Goal: Information Seeking & Learning: Learn about a topic

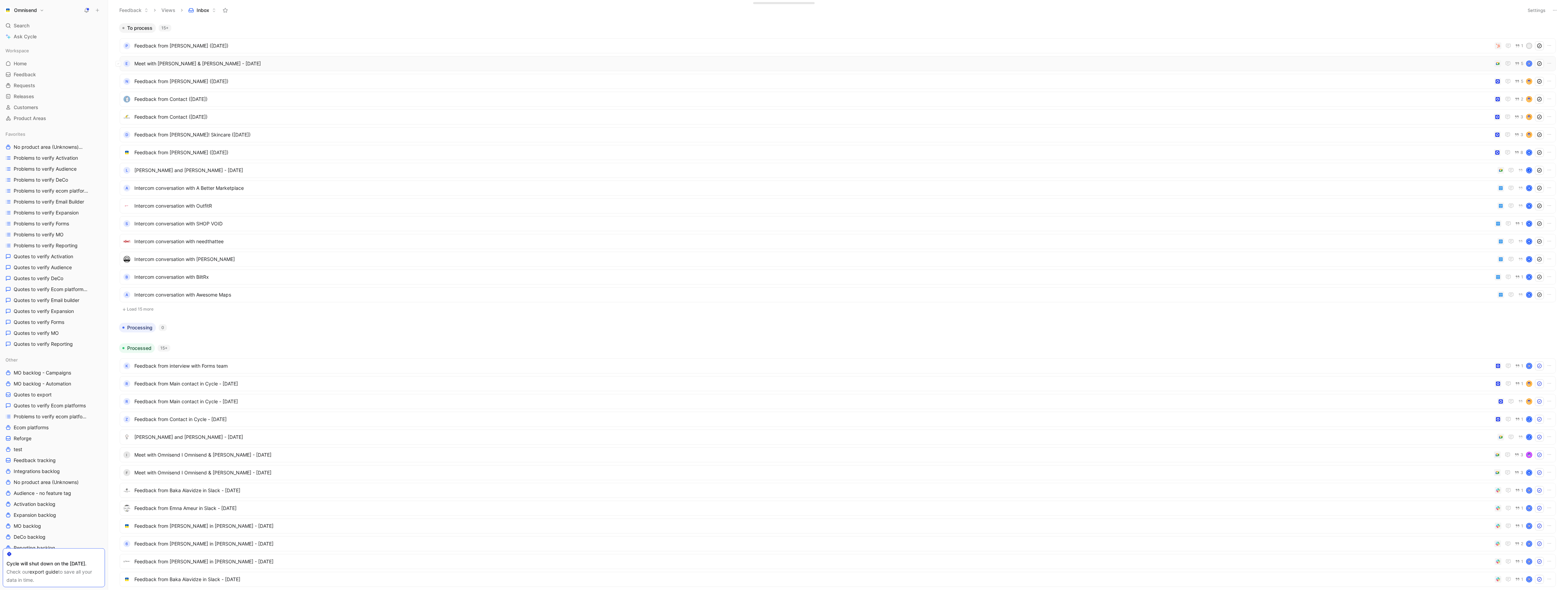
click at [1420, 60] on span "Meet with Lukas I Omnisend & Elizabeth - 10/6/2025" at bounding box center [813, 63] width 1357 height 8
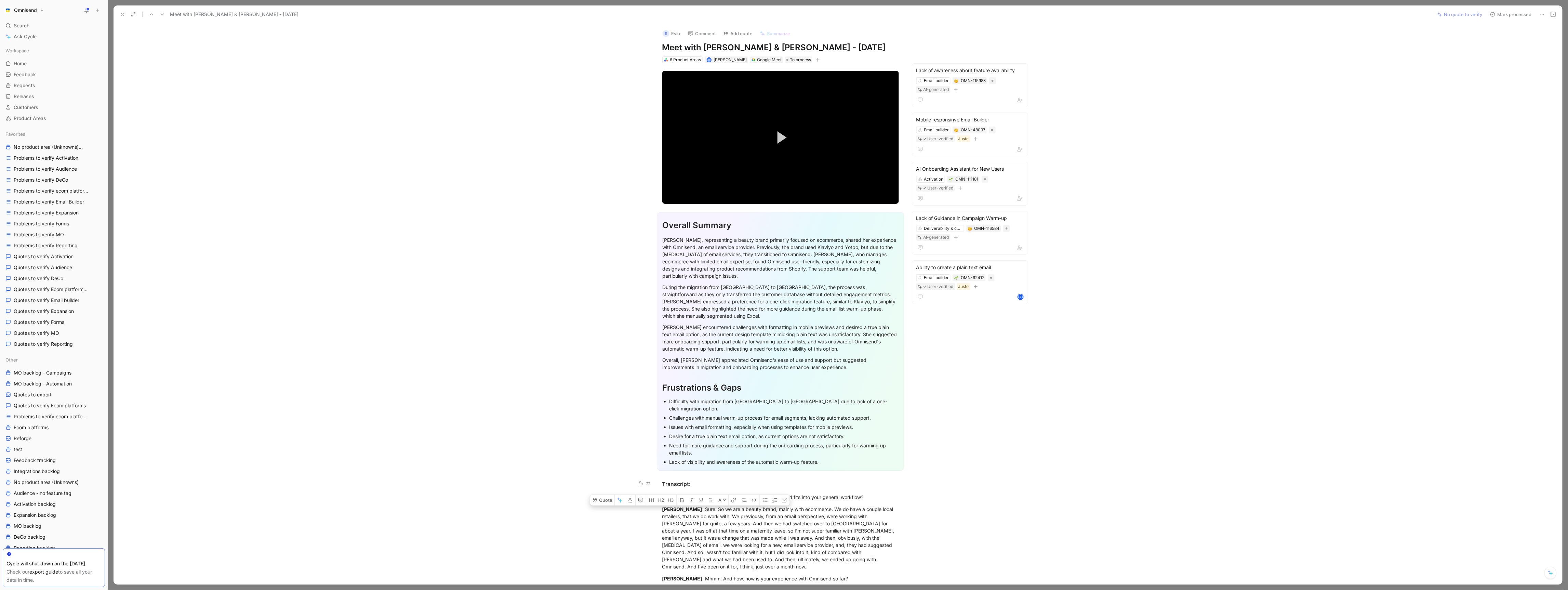
drag, startPoint x: 765, startPoint y: 403, endPoint x: 663, endPoint y: 485, distance: 130.9
copy div "Lukas Mačėnas : What is your brand and how Omnisend fits into your general work…"
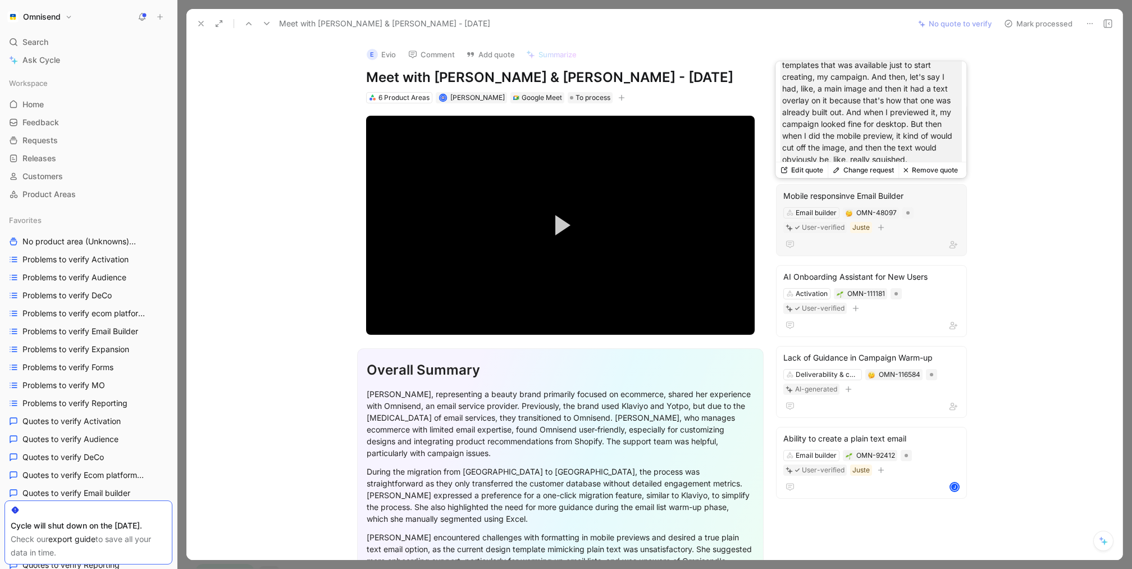
scroll to position [45, 0]
drag, startPoint x: 898, startPoint y: 124, endPoint x: 944, endPoint y: 145, distance: 51.0
click at [944, 145] on p "I remember I've had I had a bunch of weird, like, formatting, after I I think I…" at bounding box center [871, 89] width 178 height 130
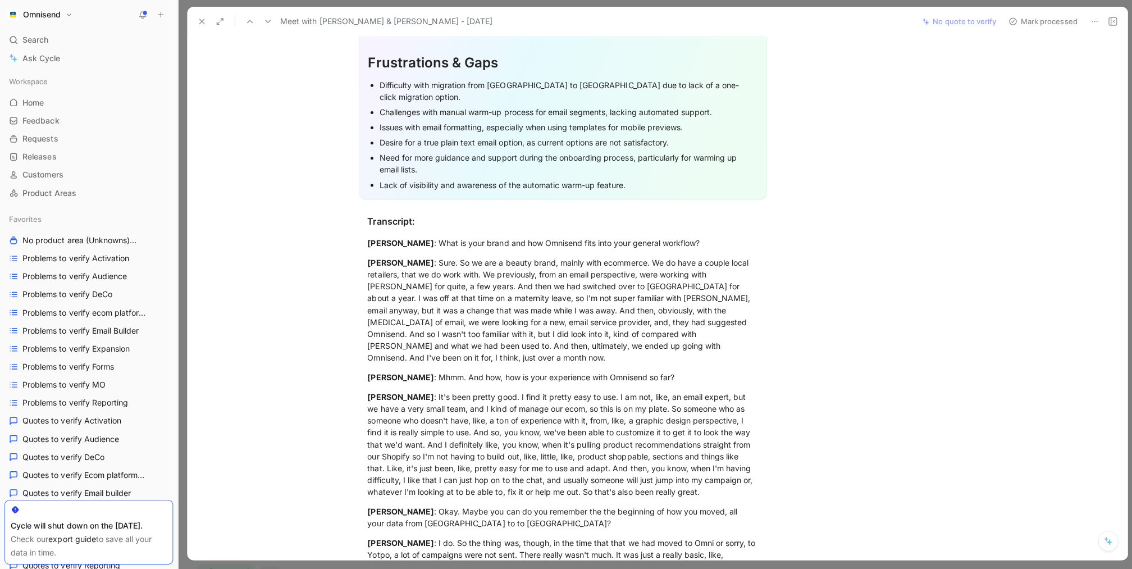
scroll to position [0, 0]
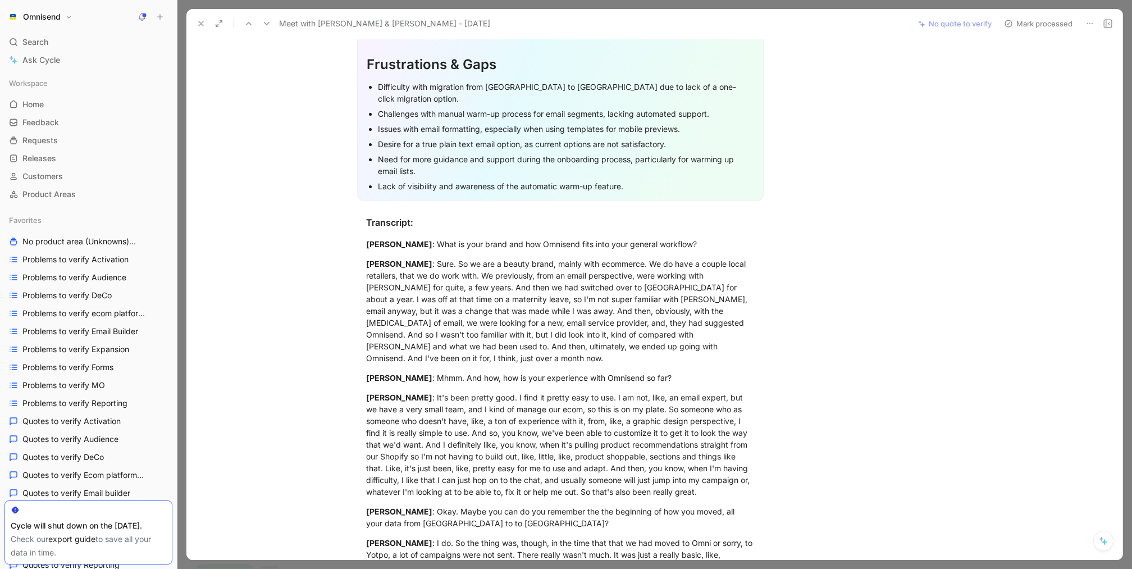
click at [999, 173] on div "E Evio Comment Add quote Summarize Meet with Lukas I Omnisend & Elizabeth - 10/…" at bounding box center [654, 299] width 936 height 522
click at [199, 28] on icon at bounding box center [201, 23] width 9 height 9
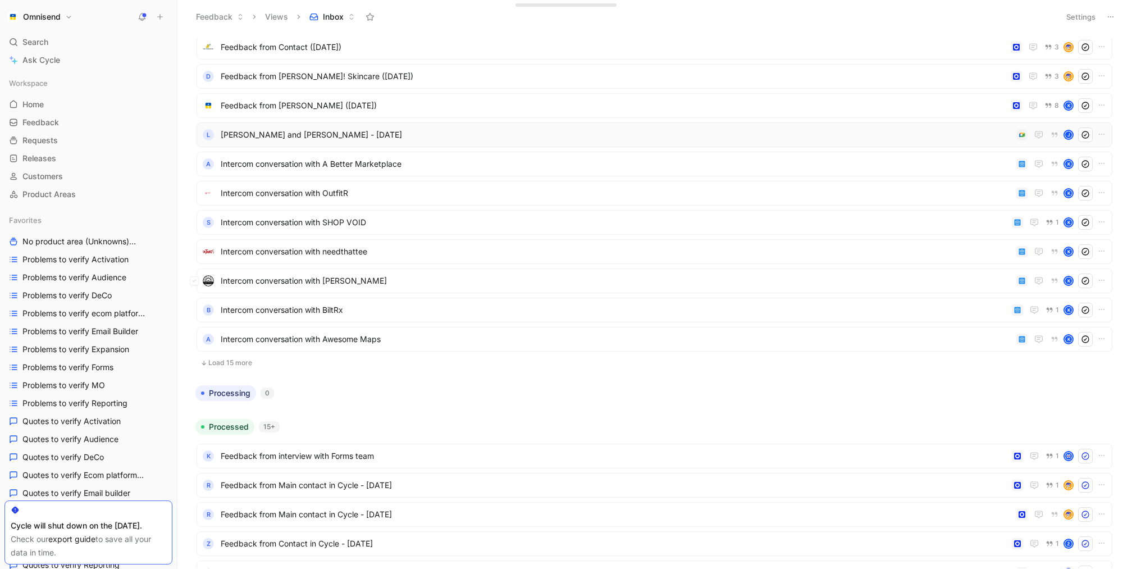
scroll to position [149, 0]
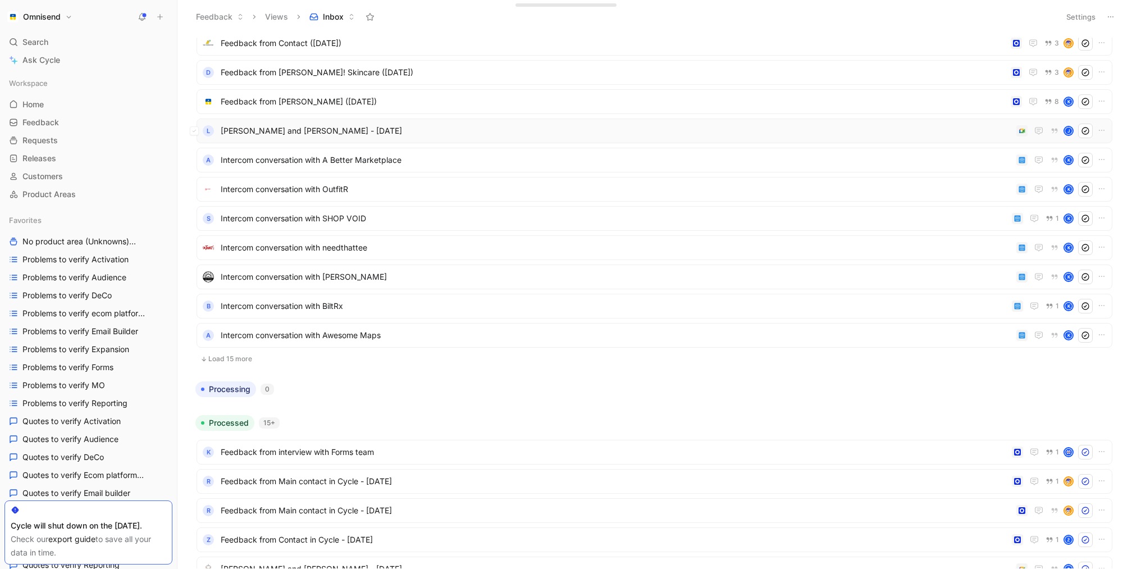
click at [688, 128] on span "Justė and Renata Misevičienė - 10/6/2025" at bounding box center [616, 130] width 791 height 13
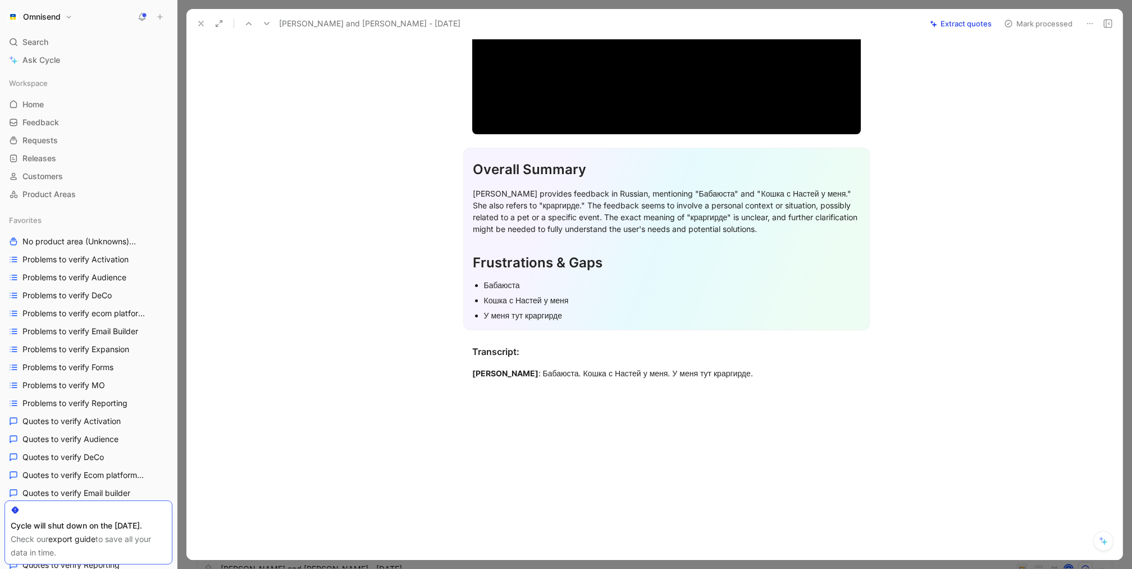
scroll to position [201, 0]
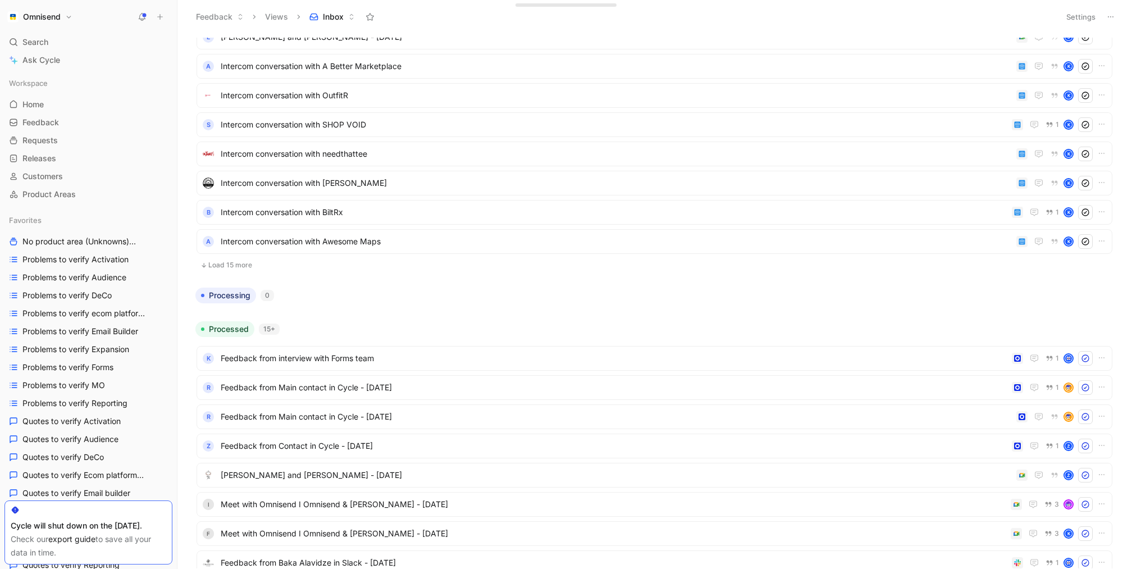
scroll to position [247, 0]
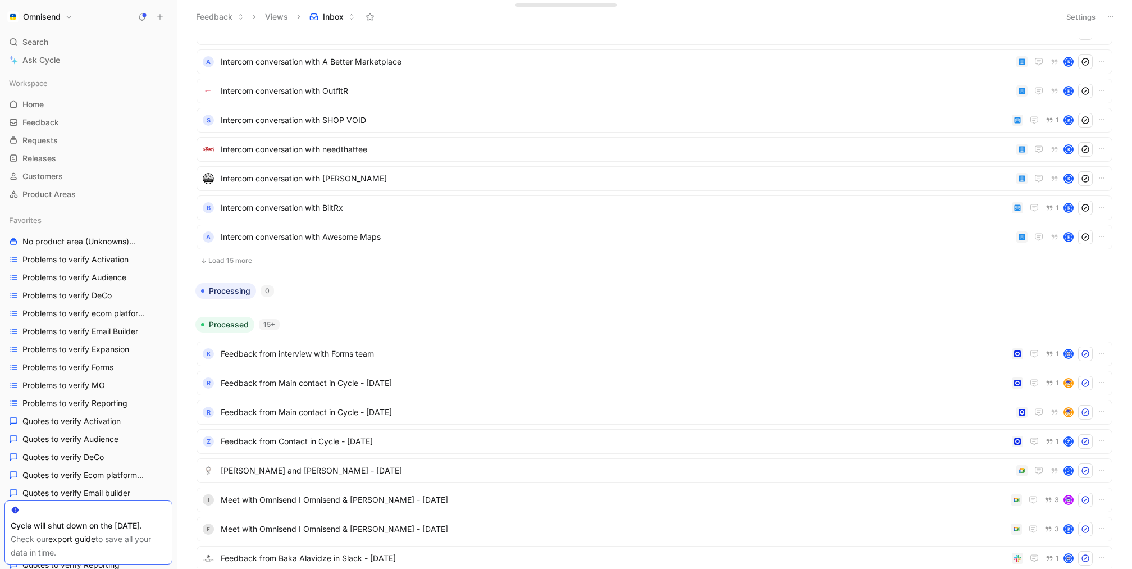
click at [242, 263] on button "Load 15 more" at bounding box center [655, 260] width 916 height 13
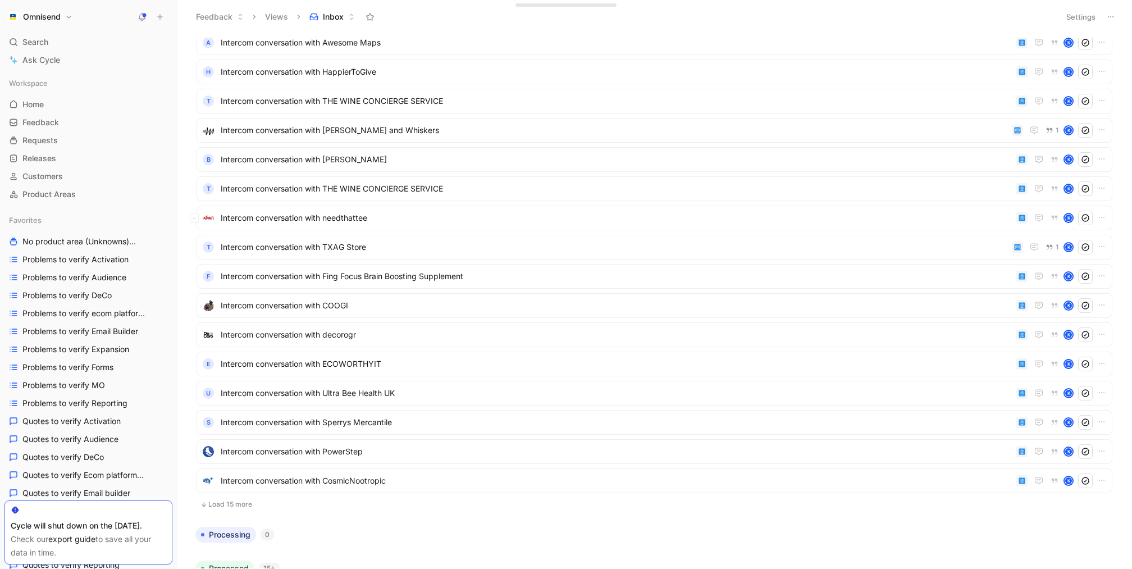
scroll to position [457, 0]
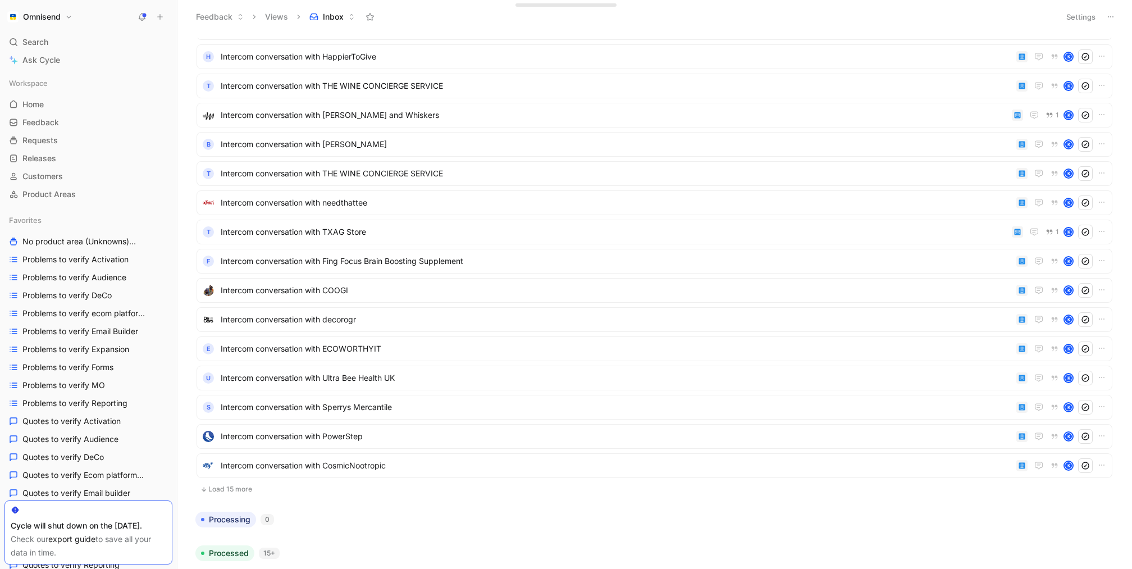
click at [211, 491] on button "Load 15 more" at bounding box center [655, 489] width 916 height 13
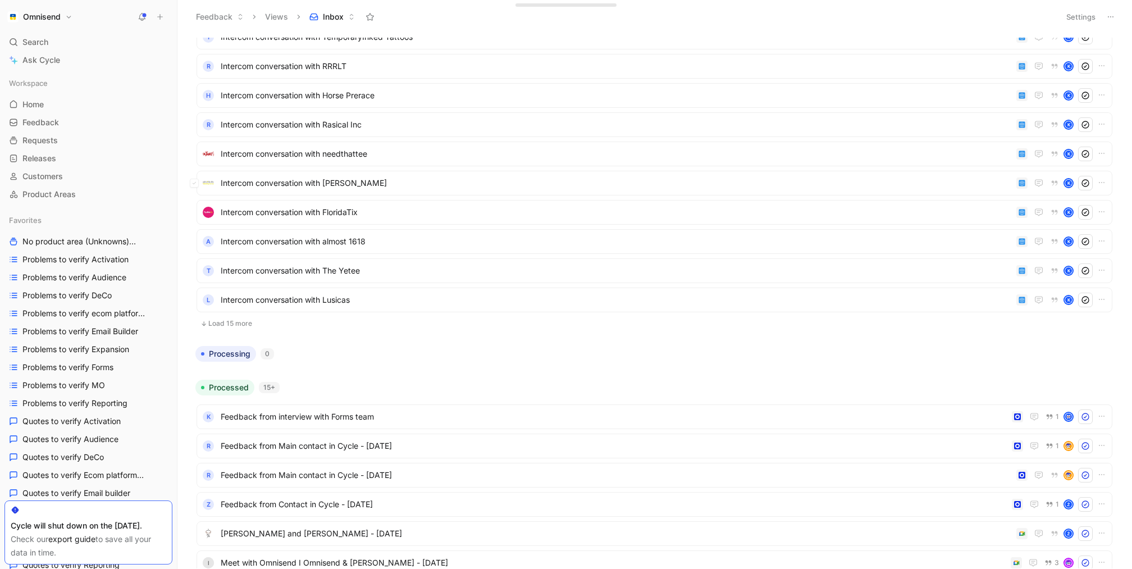
scroll to position [1030, 0]
click at [240, 318] on button "Load 15 more" at bounding box center [655, 324] width 916 height 13
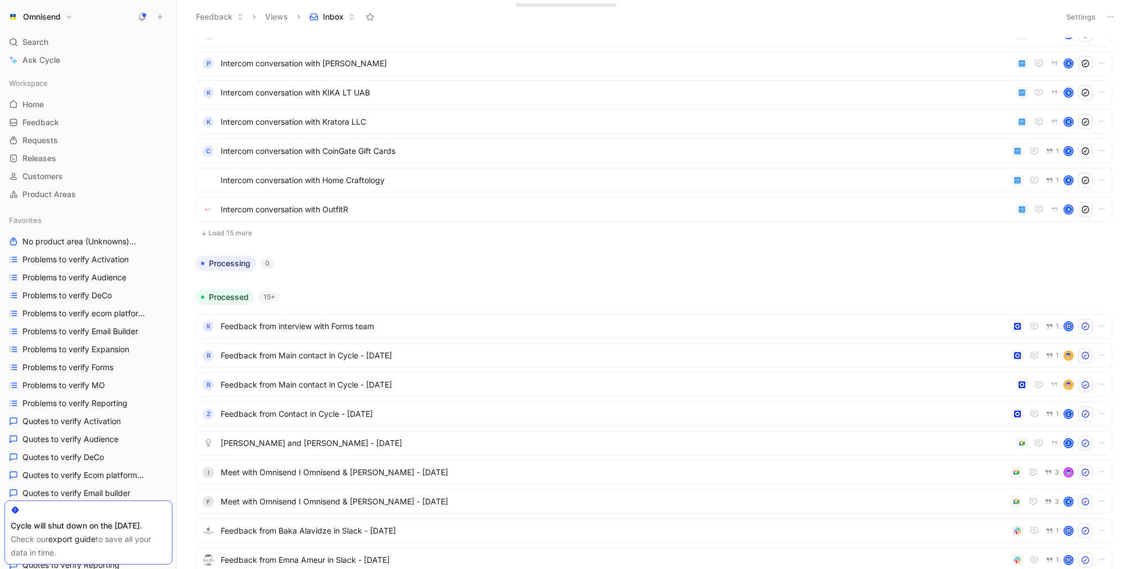
scroll to position [1573, 0]
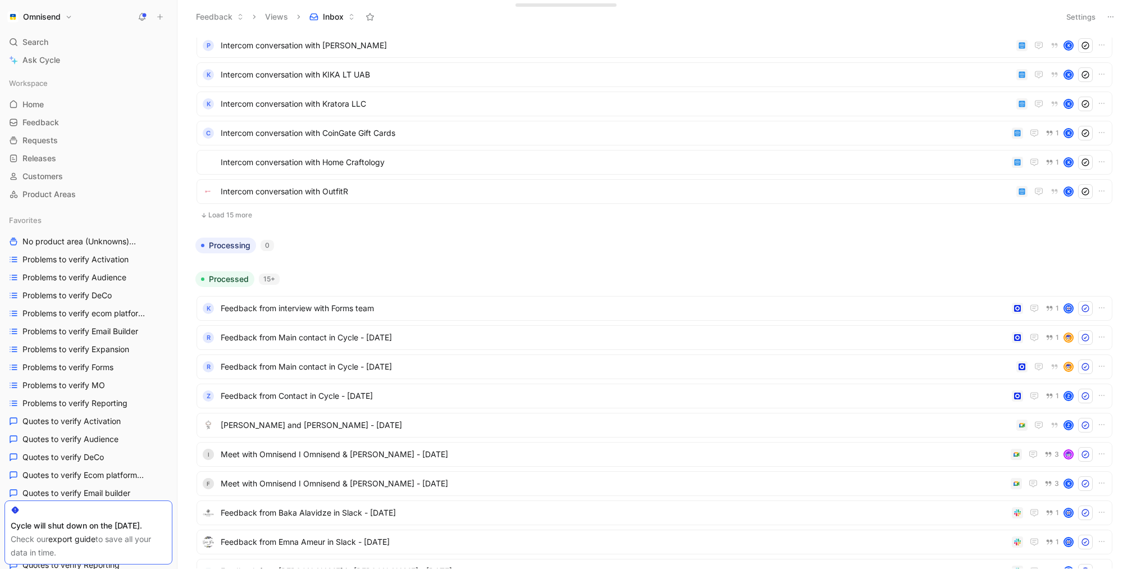
click at [222, 211] on button "Load 15 more" at bounding box center [655, 214] width 916 height 13
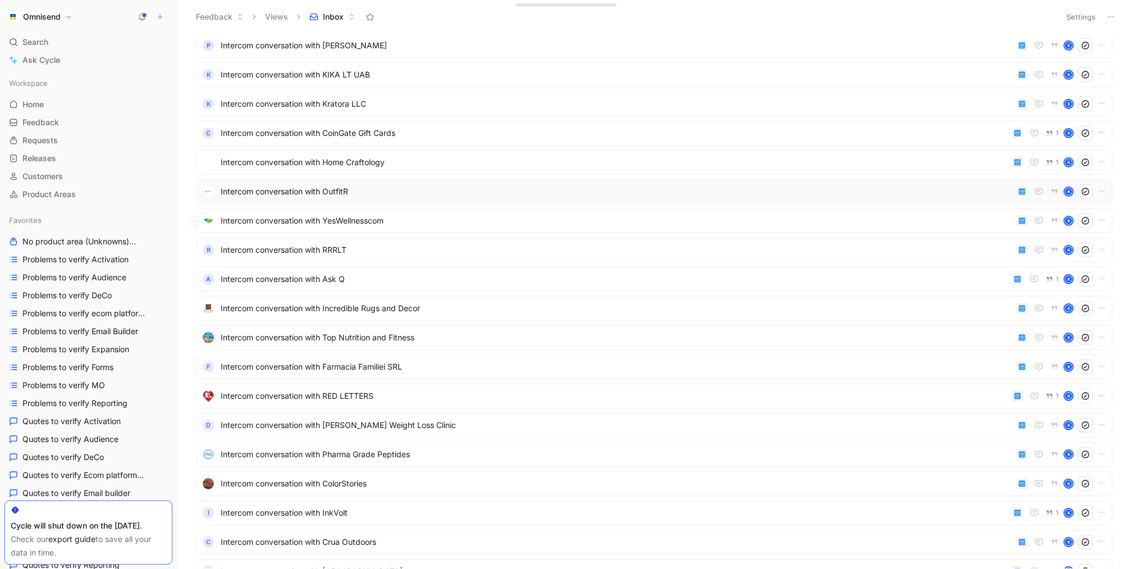
scroll to position [1819, 0]
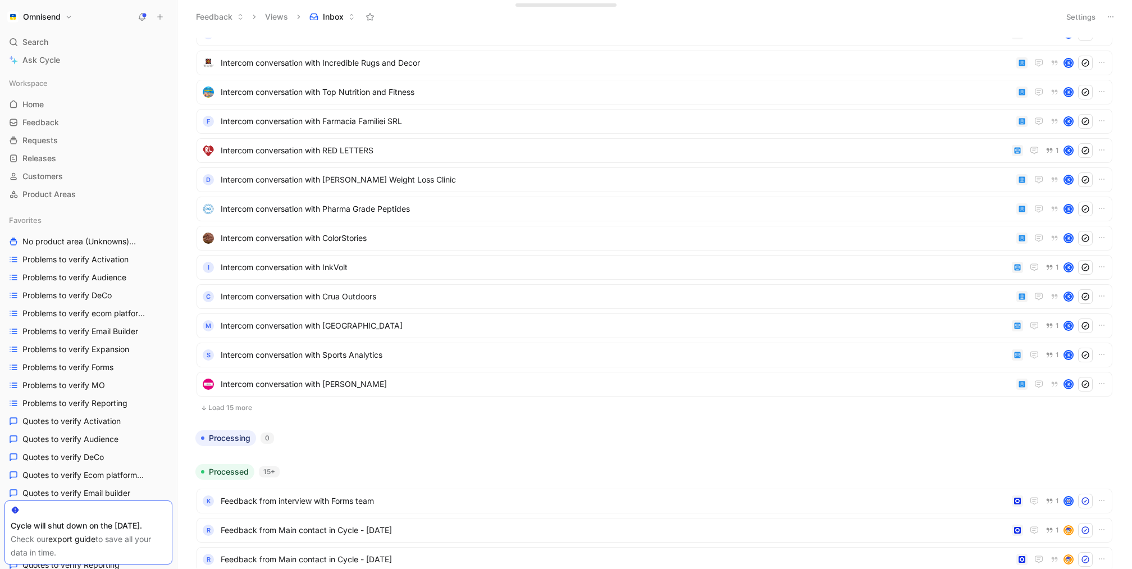
click at [232, 411] on button "Load 15 more" at bounding box center [655, 407] width 916 height 13
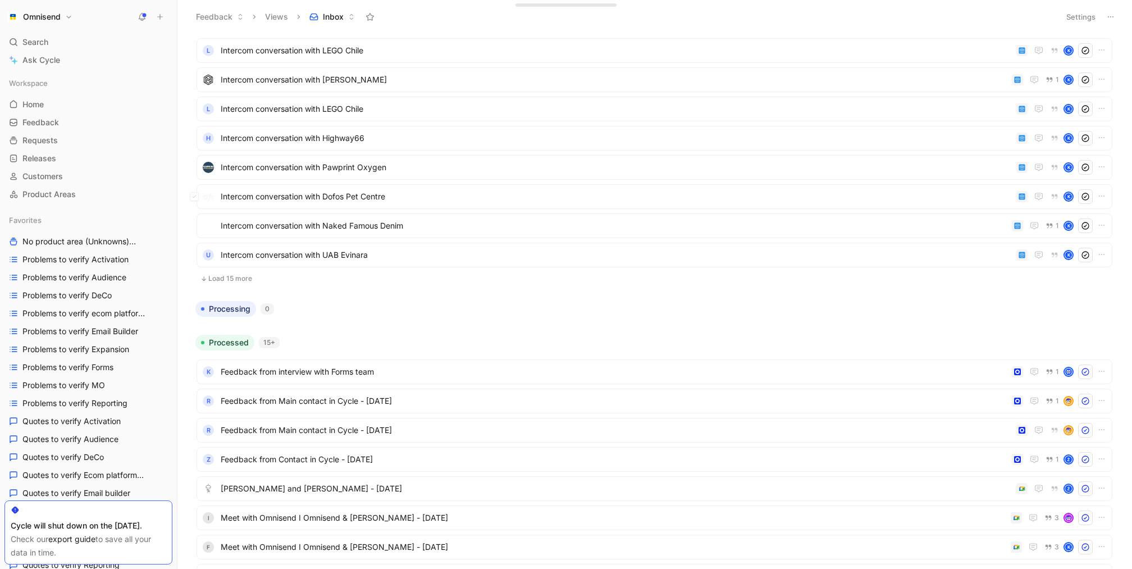
scroll to position [2385, 0]
click at [246, 285] on button "Load 15 more" at bounding box center [655, 279] width 916 height 13
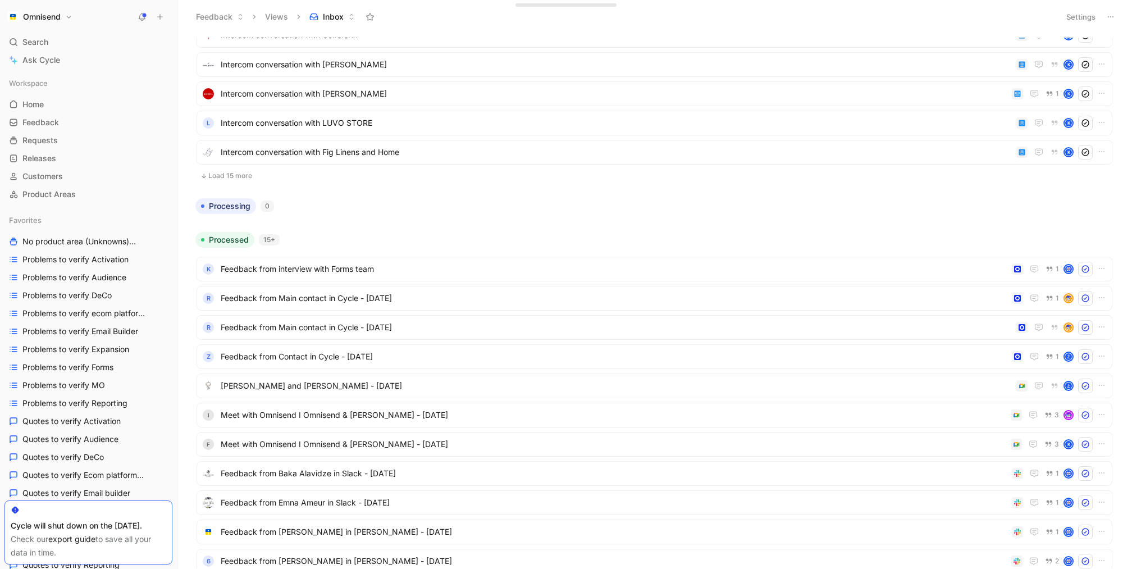
scroll to position [2924, 0]
click at [231, 181] on button "Load 15 more" at bounding box center [655, 178] width 916 height 13
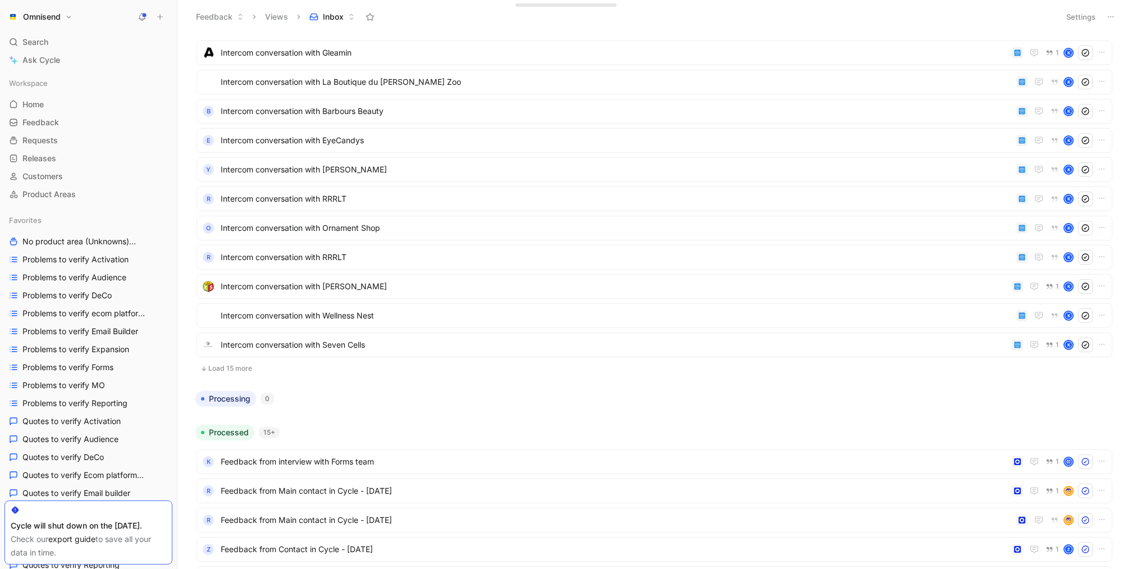
scroll to position [3339, 0]
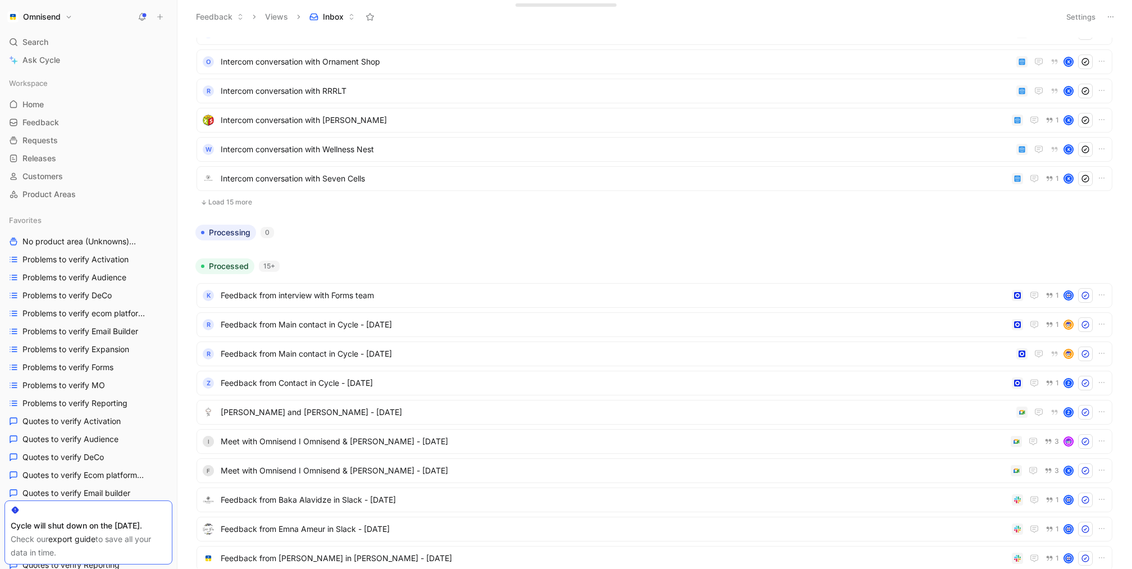
click at [229, 202] on button "Load 15 more" at bounding box center [655, 201] width 916 height 13
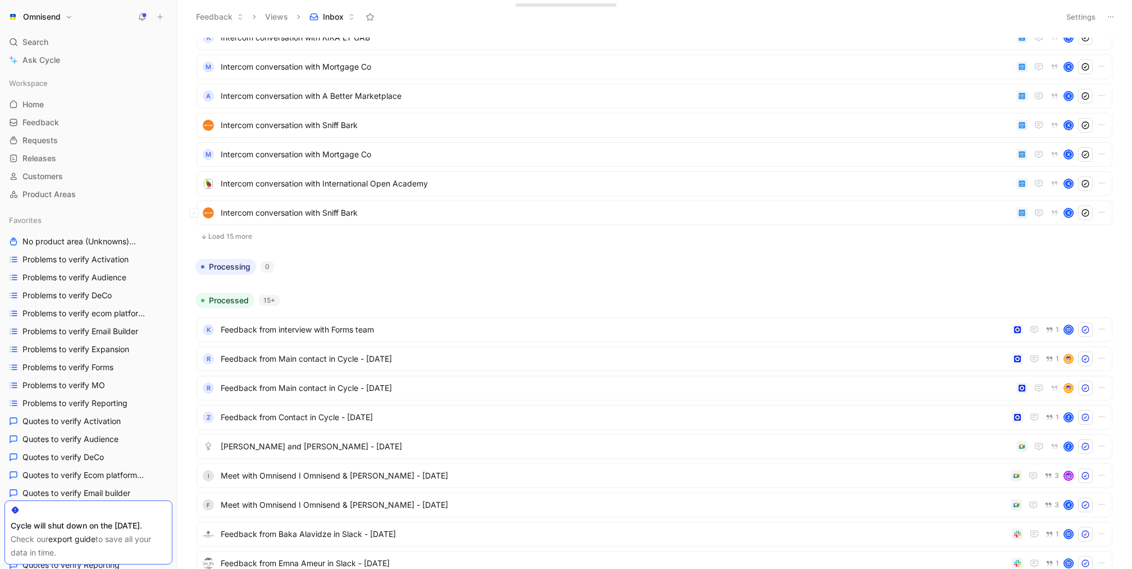
scroll to position [3748, 0]
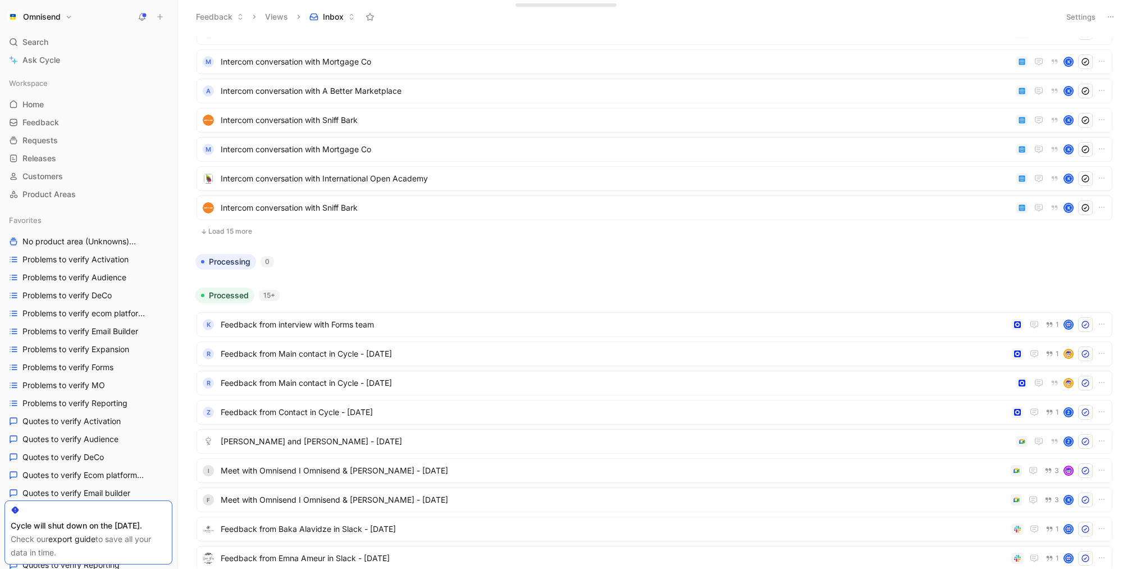
click at [224, 234] on button "Load 15 more" at bounding box center [655, 231] width 916 height 13
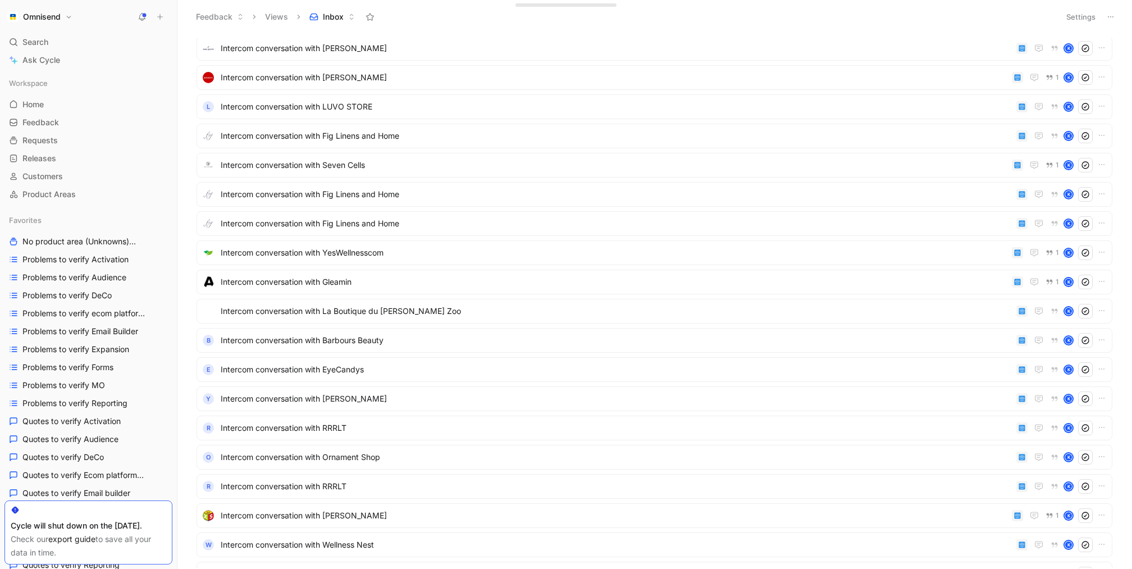
scroll to position [2810, 0]
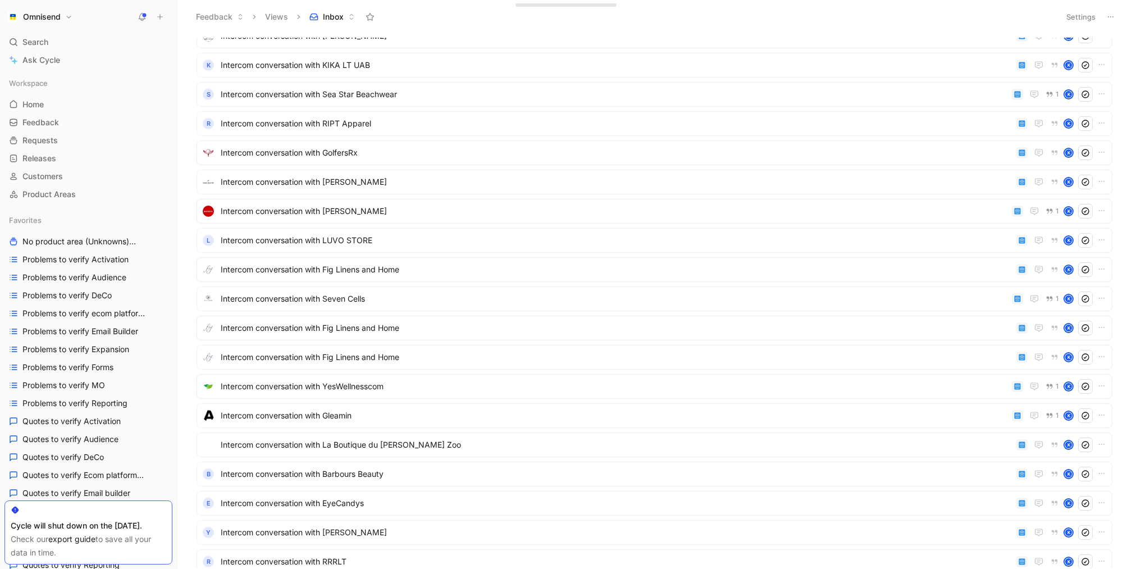
click at [38, 47] on span "Search" at bounding box center [35, 41] width 26 height 13
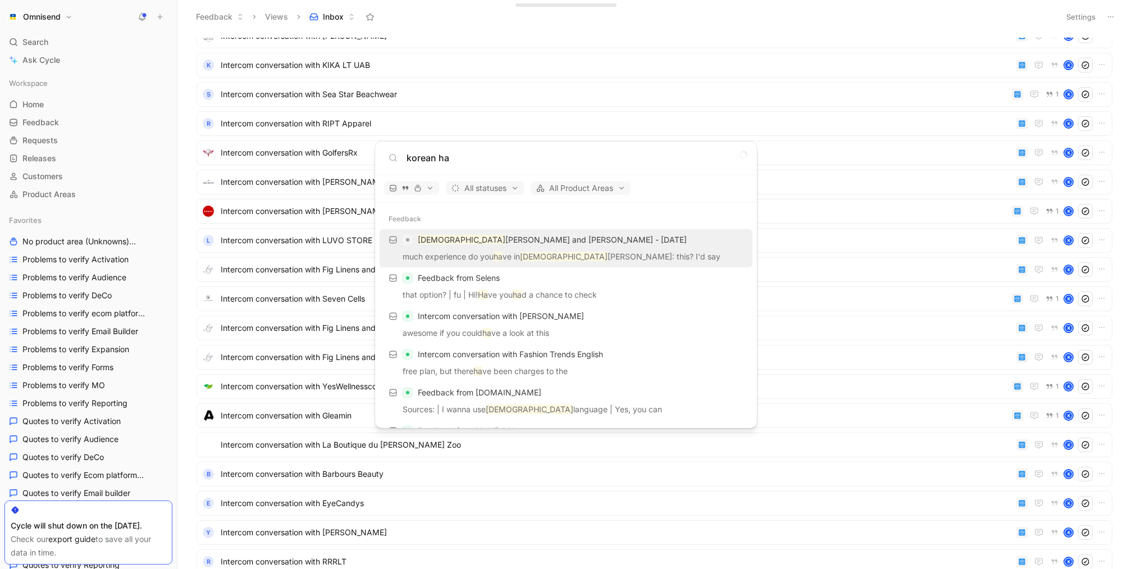
type input "korean ha"
click at [495, 252] on p "much experience do you ha ve in Korean Harris: this? I'd say" at bounding box center [566, 258] width 366 height 17
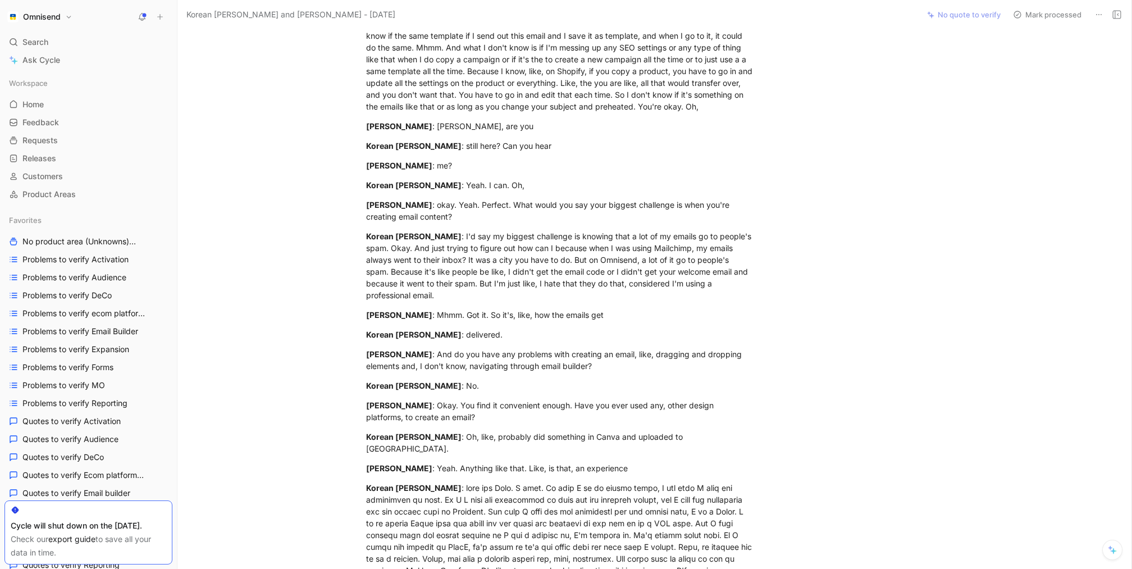
scroll to position [3466, 0]
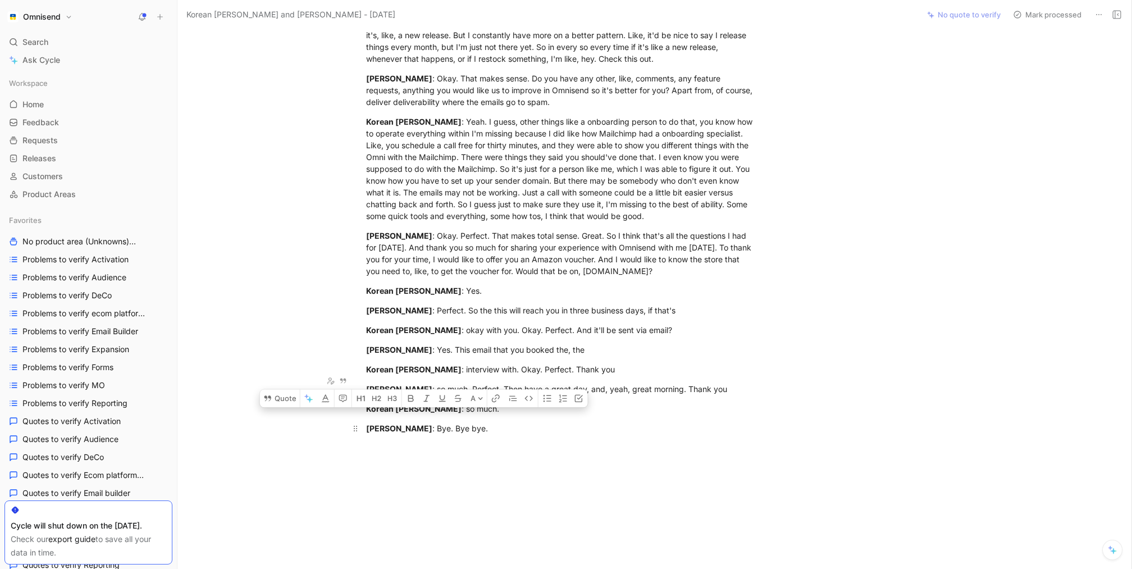
drag, startPoint x: 367, startPoint y: 114, endPoint x: 582, endPoint y: 387, distance: 347.6
copy div "Korean Harris : Good morning. Karolina Stonkė : Hi. Can you hear me alright? Ca…"
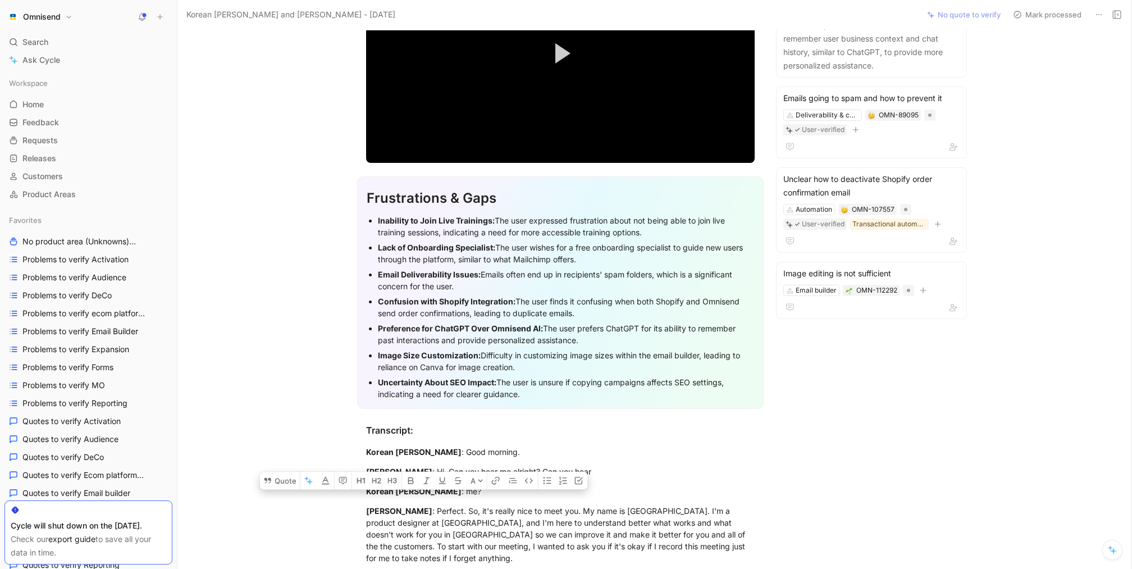
scroll to position [166, 0]
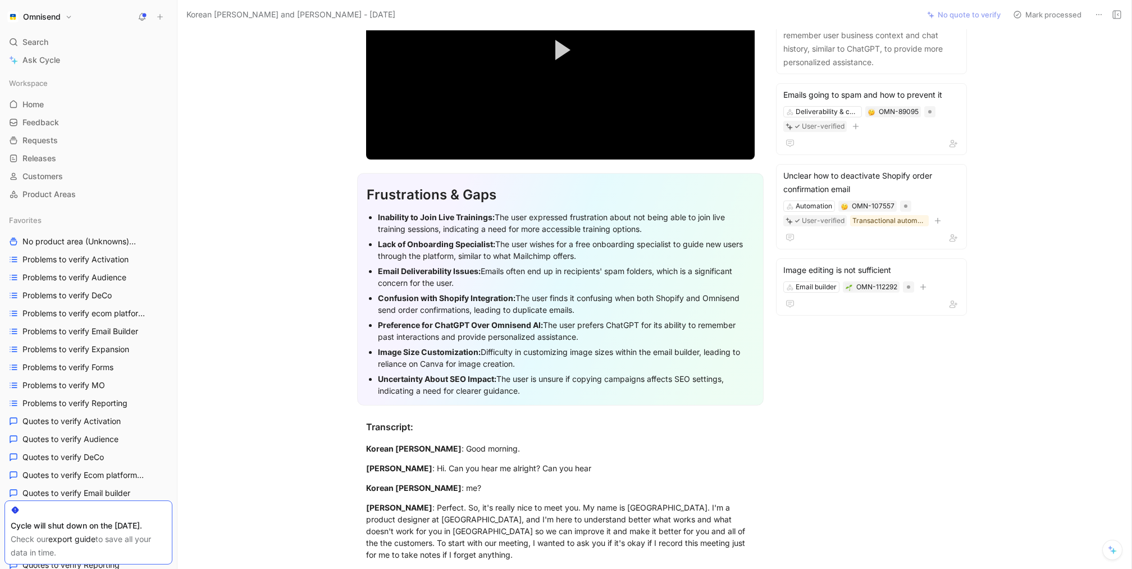
click at [1079, 330] on div "C Covenantkeeper Comment Add quote Summarize Korean Harris and Karolina Stonkė …" at bounding box center [655, 299] width 954 height 540
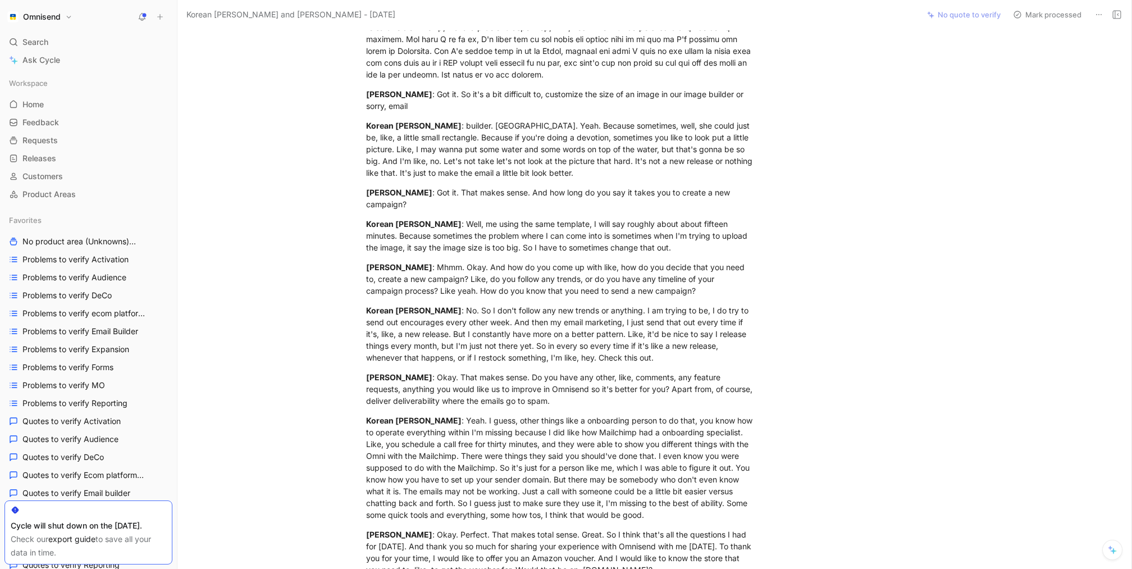
scroll to position [3466, 0]
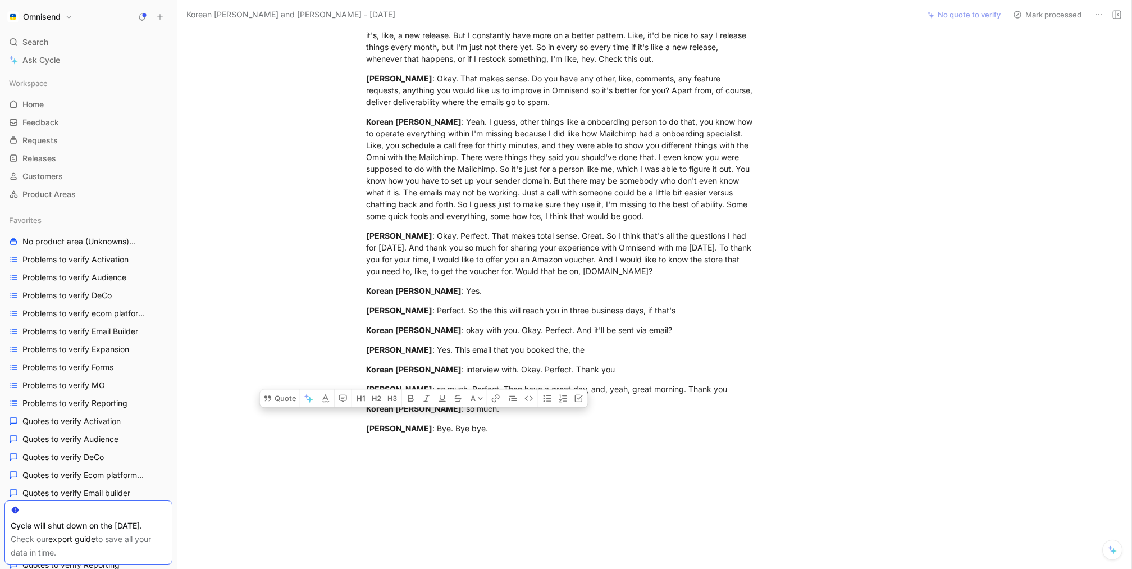
drag, startPoint x: 366, startPoint y: 158, endPoint x: 712, endPoint y: 402, distance: 423.7
copy div "Korean Harris : Good morning. Karolina Stonkė : Hi. Can you hear me alright? Ca…"
click at [34, 122] on span "Feedback" at bounding box center [40, 122] width 37 height 11
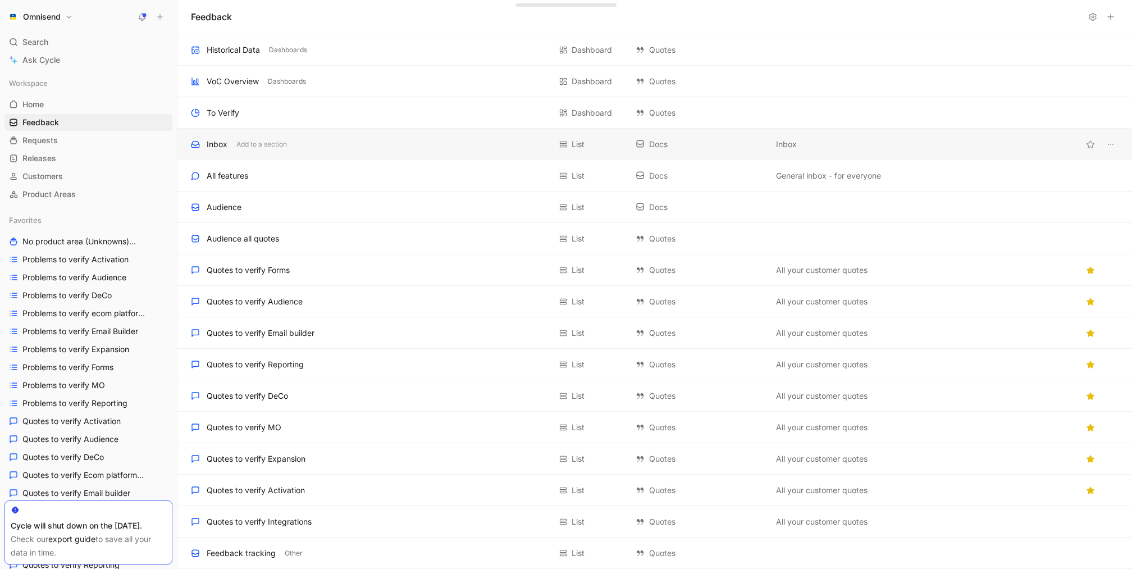
click at [262, 134] on div "Inbox Add to a section List Docs Inbox" at bounding box center [655, 144] width 955 height 31
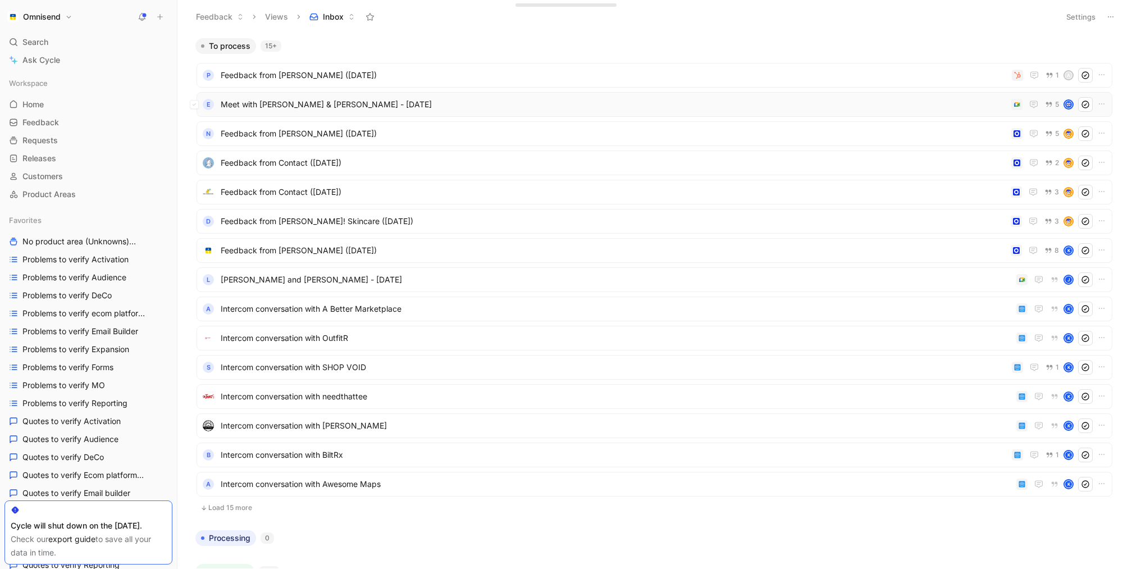
click at [482, 107] on span "Meet with Lukas I Omnisend & Elizabeth - 10/6/2025" at bounding box center [614, 104] width 786 height 13
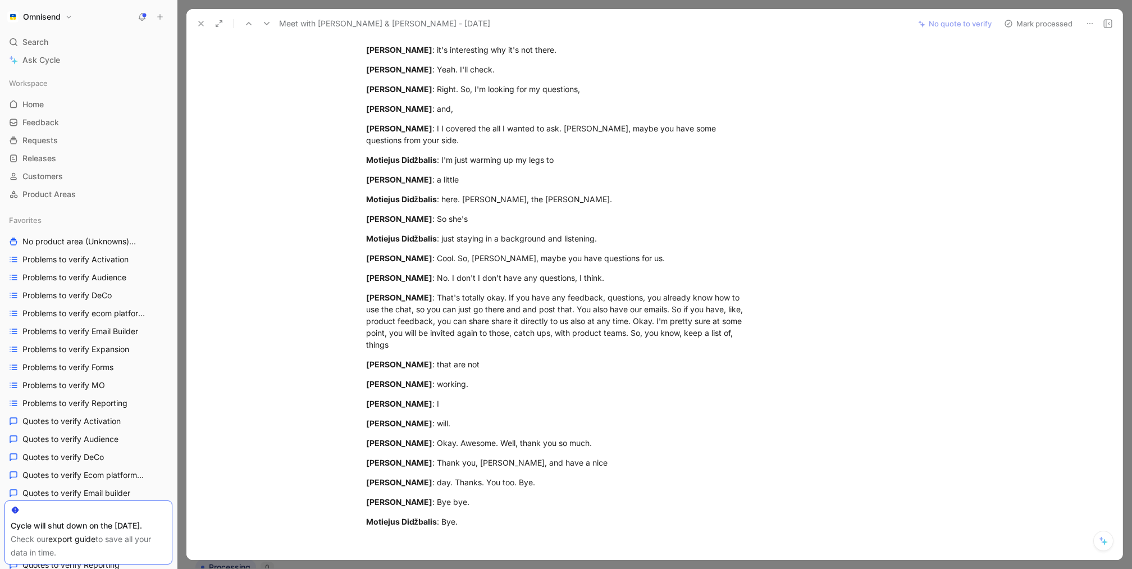
scroll to position [2878, 0]
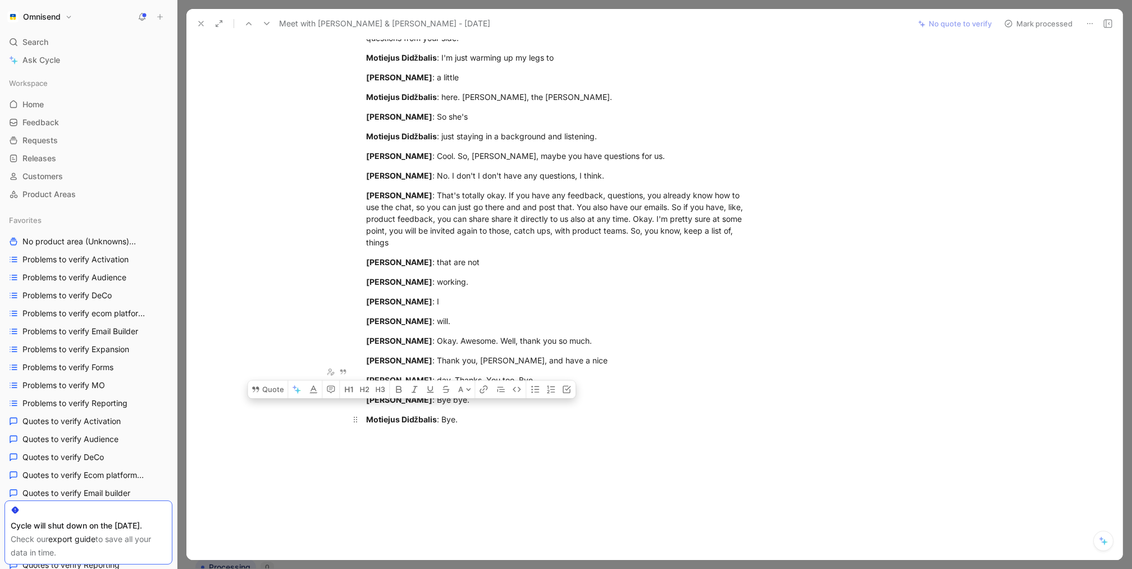
drag, startPoint x: 365, startPoint y: 270, endPoint x: 589, endPoint y: 370, distance: 245.6
copy div "Lukas Mačėnas : What is your brand and how Omnisend fits into your general work…"
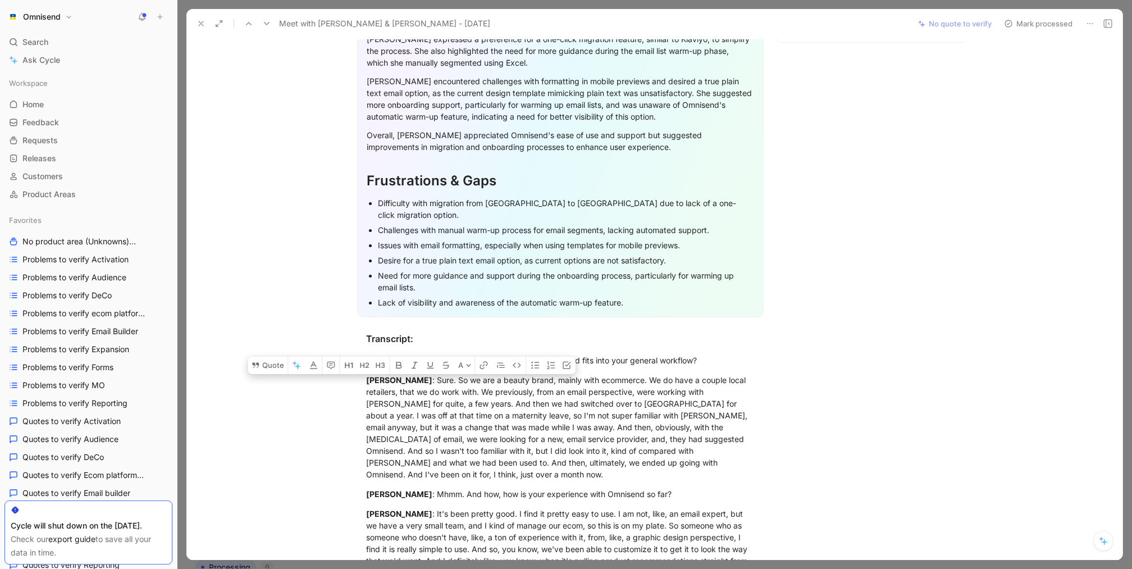
scroll to position [472, 0]
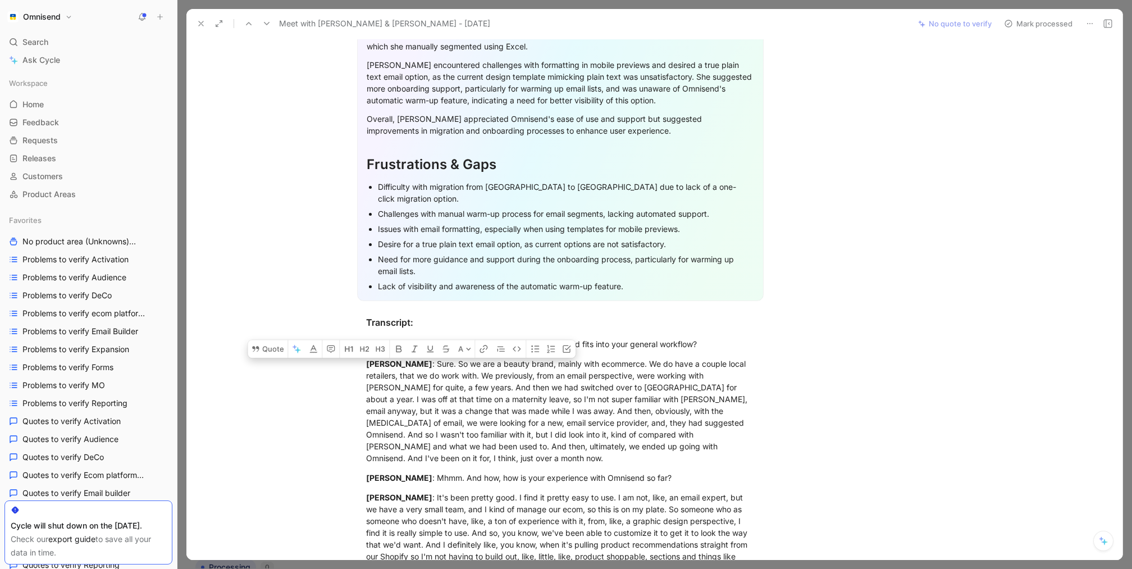
copy div "Lukas Mačėnas : What is your brand and how Omnisend fits into your general work…"
click at [1061, 513] on div "E Evio Comment Add quote Summarize Meet with Lukas I Omnisend & Elizabeth - 10/…" at bounding box center [654, 299] width 936 height 522
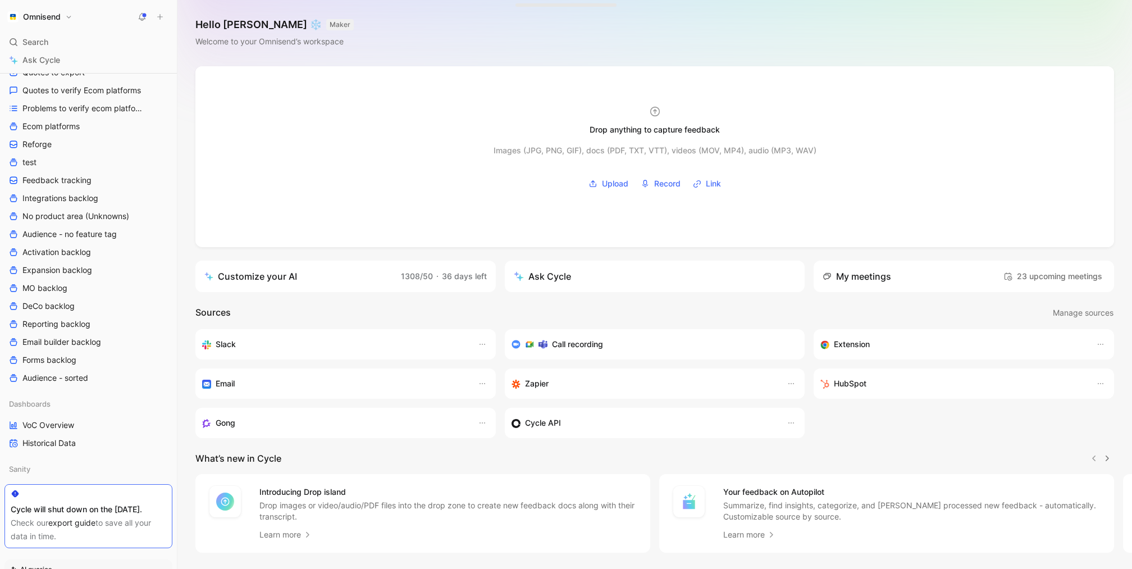
scroll to position [671, 0]
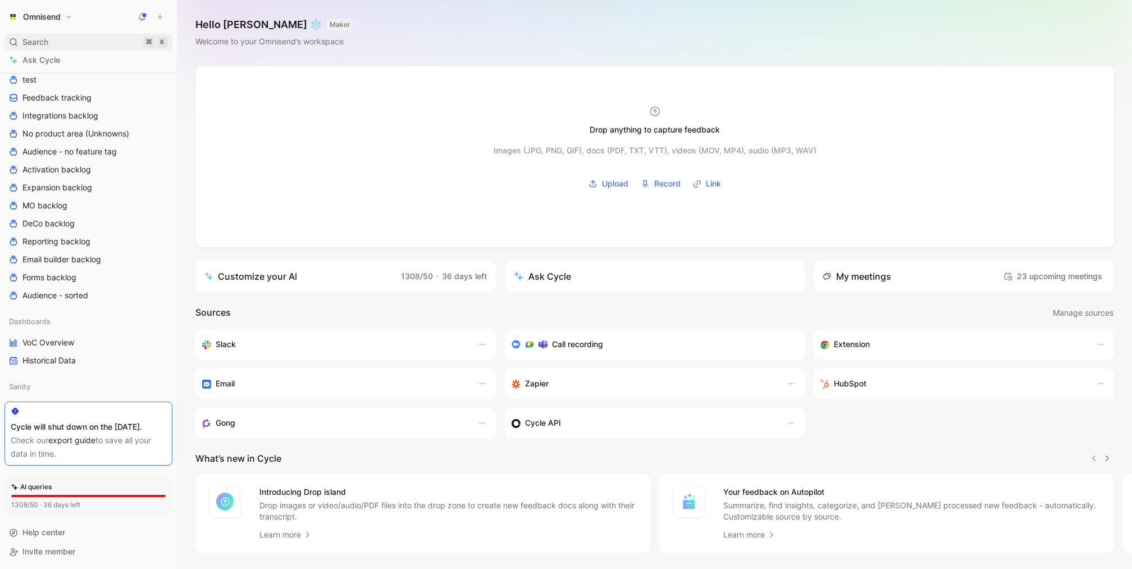
click at [66, 46] on div "Search ⌘ K" at bounding box center [88, 42] width 168 height 17
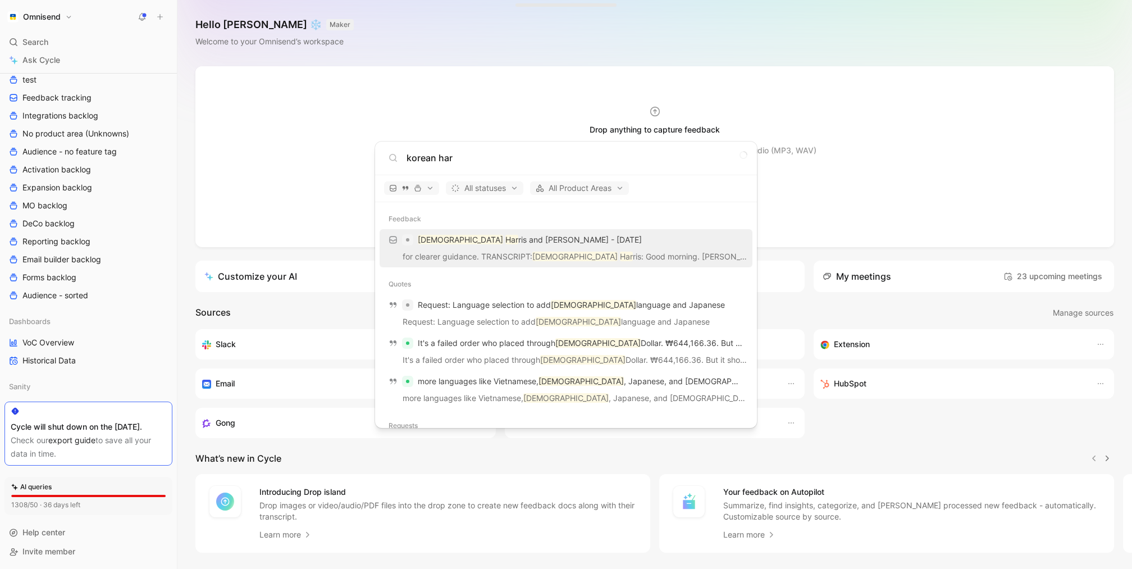
type input "korean har"
click at [485, 245] on p "Korean Har ris and [PERSON_NAME] - [DATE]" at bounding box center [530, 239] width 224 height 13
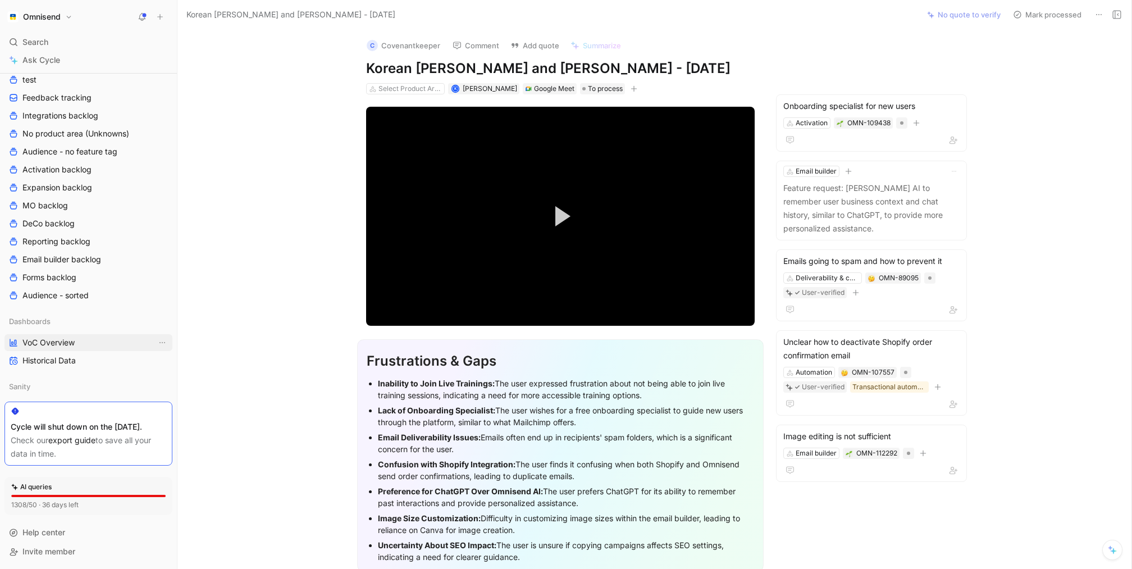
click at [48, 337] on span "VoC Overview" at bounding box center [48, 342] width 52 height 11
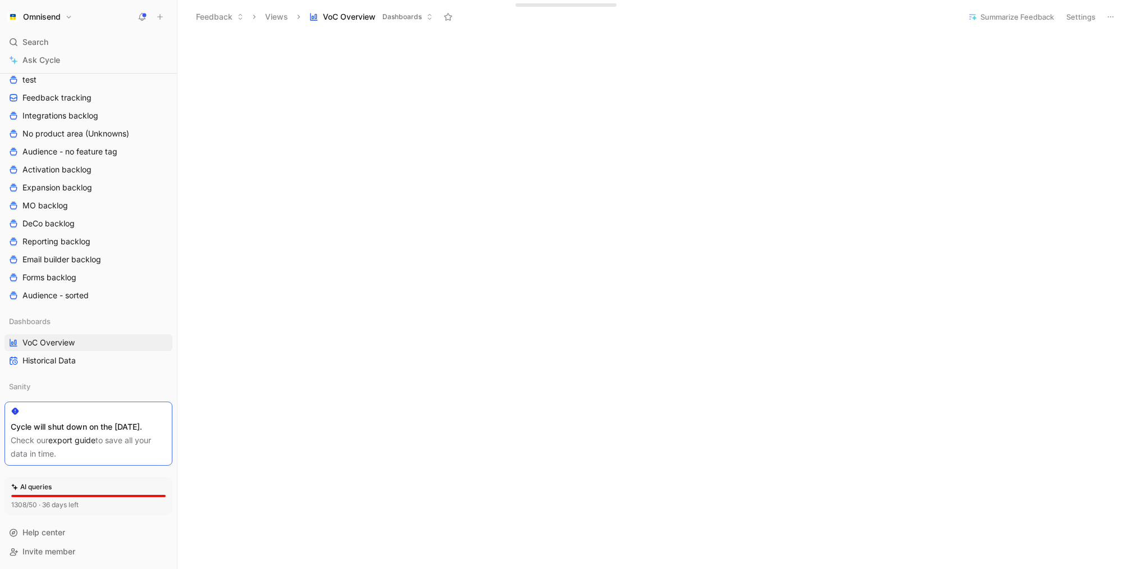
scroll to position [279, 0]
